Goal: Communication & Community: Answer question/provide support

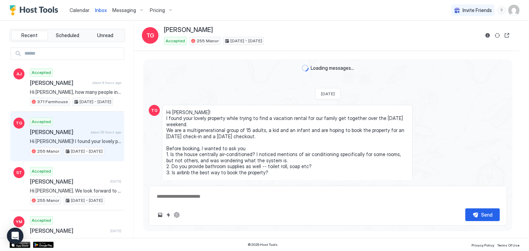
scroll to position [988, 0]
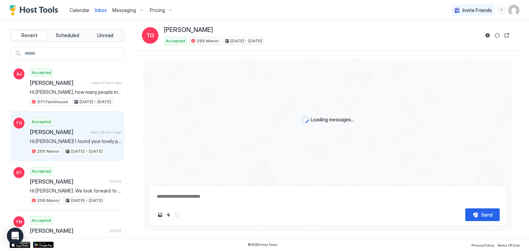
scroll to position [988, 0]
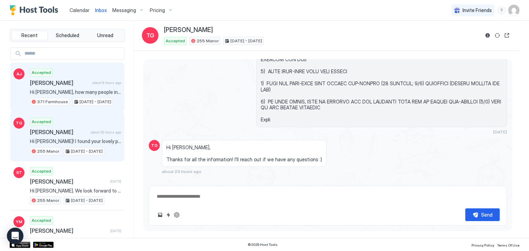
click at [66, 86] on div "Accepted Alexander Juliard about 8 hours ago Hi Alexander, how many people in y…" at bounding box center [75, 88] width 91 height 38
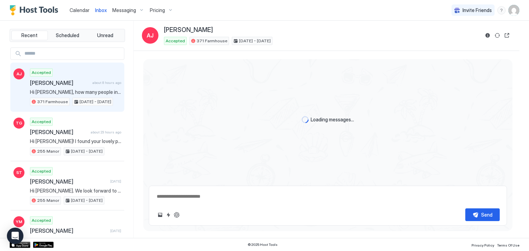
scroll to position [66, 0]
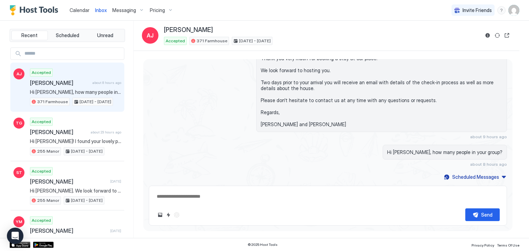
drag, startPoint x: 212, startPoint y: 31, endPoint x: 166, endPoint y: 29, distance: 46.2
click at [166, 29] on div "[PERSON_NAME]" at bounding box center [321, 30] width 315 height 8
copy span "[PERSON_NAME]"
click at [486, 34] on button "Reservation information" at bounding box center [487, 35] width 8 height 8
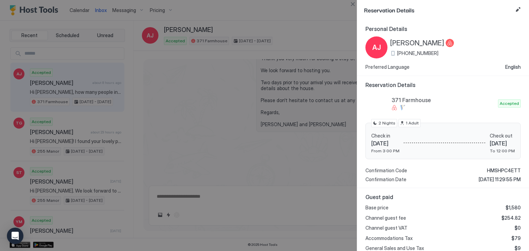
click at [425, 51] on span "+1 (860) 671-1893" at bounding box center [417, 53] width 41 height 6
click at [454, 54] on div "AJ Alexander Juliard +1 (860) 671-1893" at bounding box center [442, 48] width 155 height 22
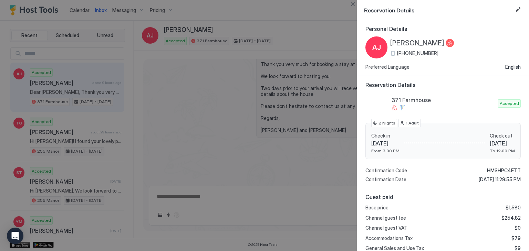
type textarea "*"
